Goal: Task Accomplishment & Management: Manage account settings

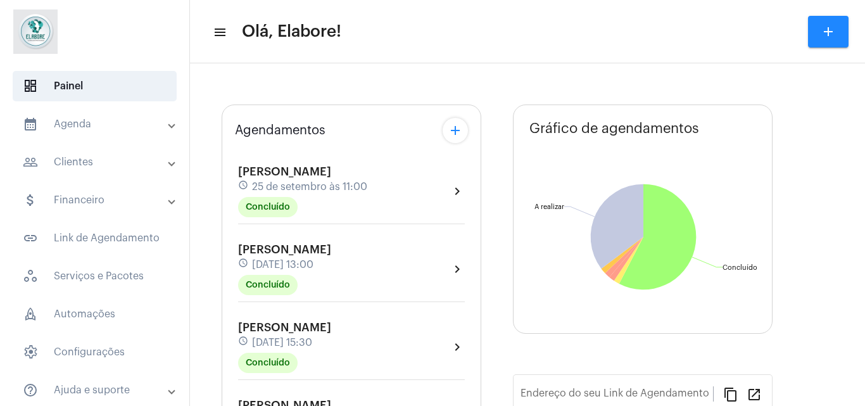
type input "[URL][DOMAIN_NAME]"
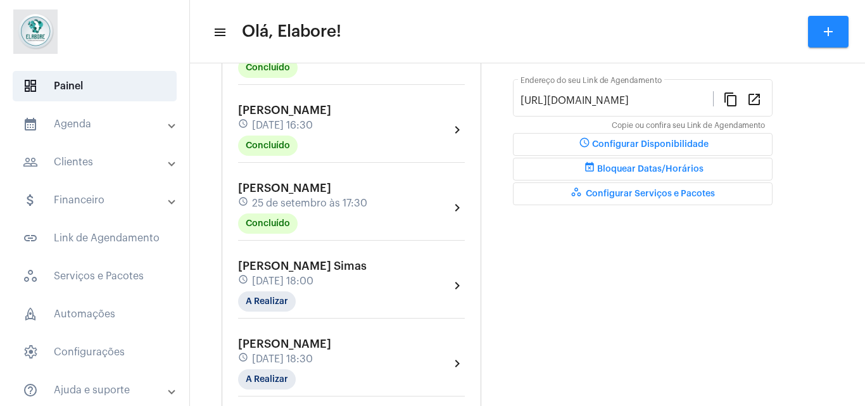
scroll to position [352, 0]
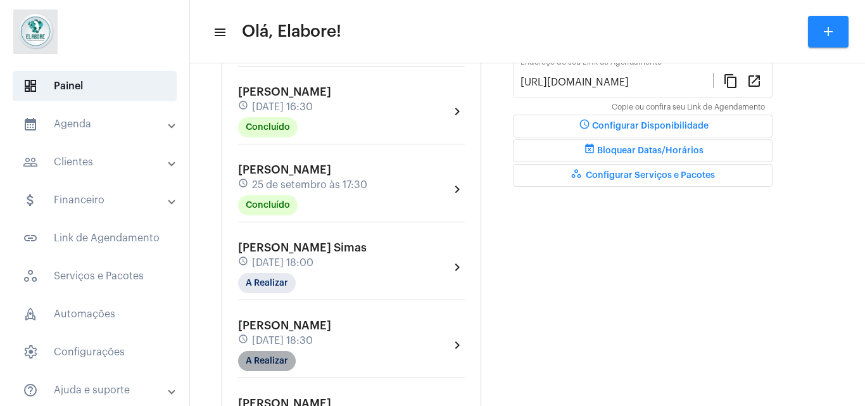
click at [286, 363] on mat-chip "A Realizar" at bounding box center [267, 361] width 58 height 20
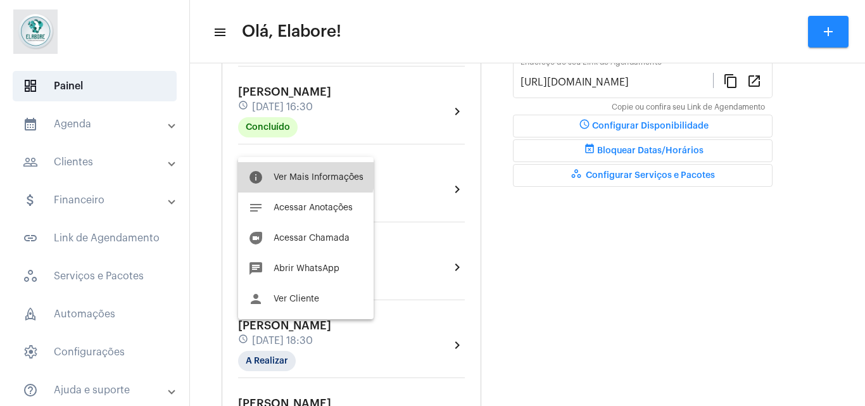
click at [303, 175] on span "Ver Mais Informações" at bounding box center [319, 177] width 90 height 9
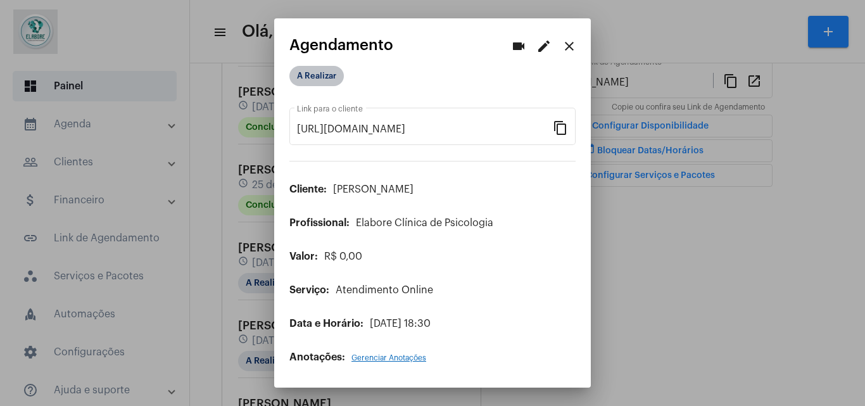
click at [340, 68] on mat-chip "A Realizar" at bounding box center [316, 76] width 54 height 20
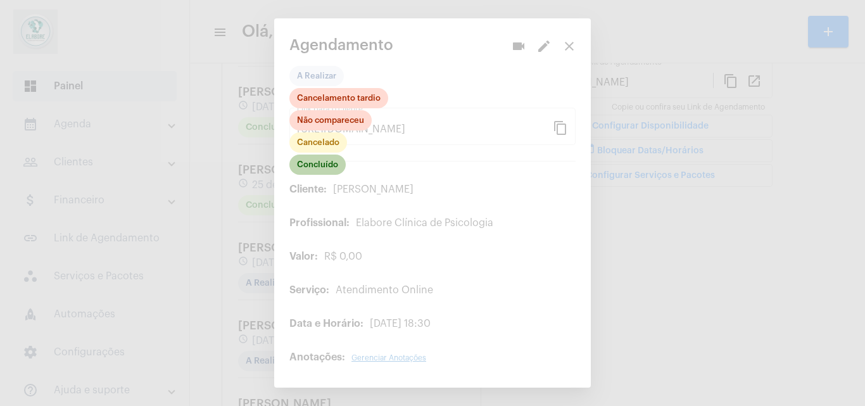
click at [328, 166] on mat-chip "Concluído" at bounding box center [317, 165] width 56 height 20
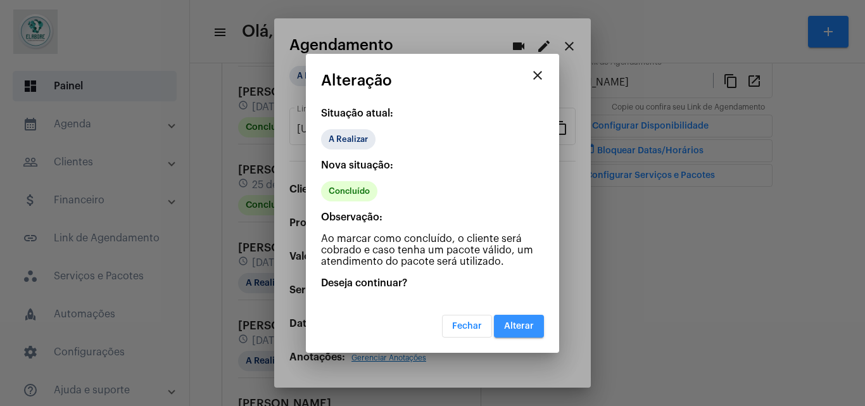
click at [540, 329] on button "Alterar" at bounding box center [519, 326] width 50 height 23
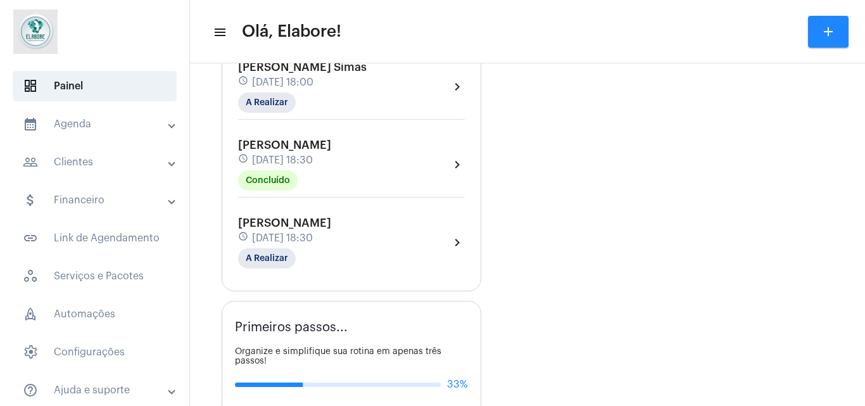
scroll to position [542, 0]
